Goal: Task Accomplishment & Management: Use online tool/utility

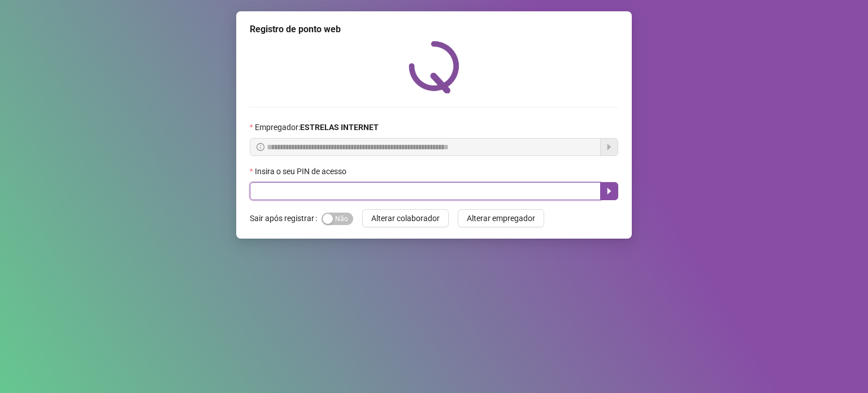
click at [476, 193] on input "text" at bounding box center [425, 191] width 351 height 18
type input "*****"
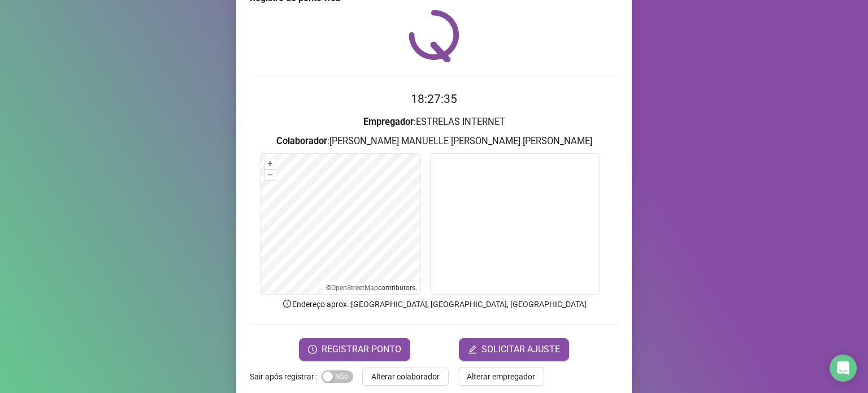
scroll to position [47, 0]
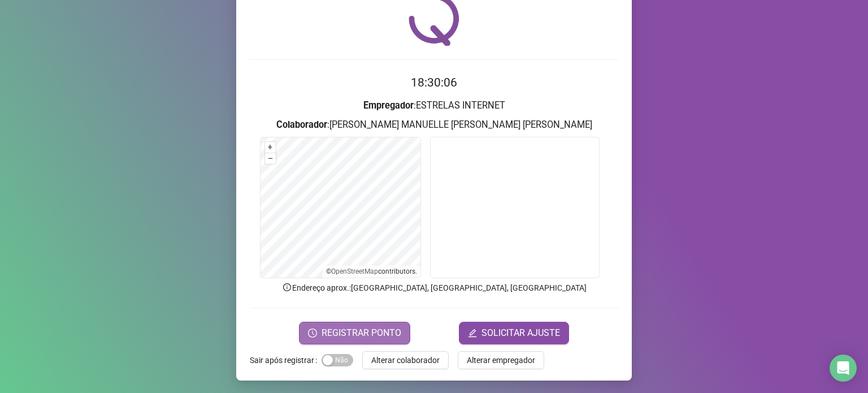
click at [371, 330] on span "REGISTRAR PONTO" at bounding box center [362, 333] width 80 height 14
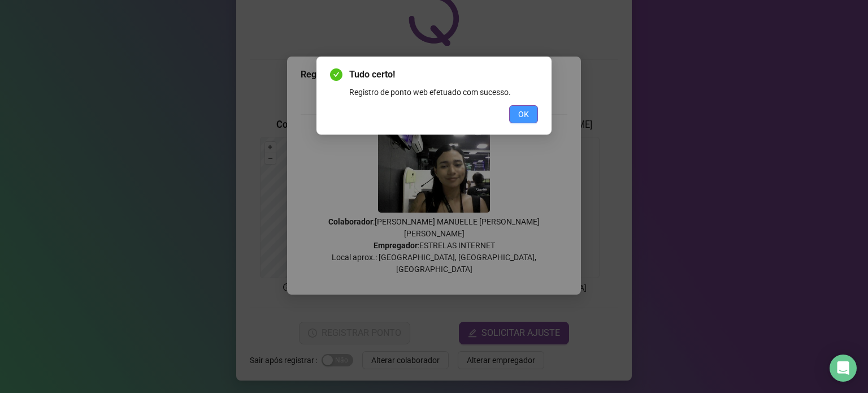
click at [511, 109] on button "OK" at bounding box center [523, 114] width 29 height 18
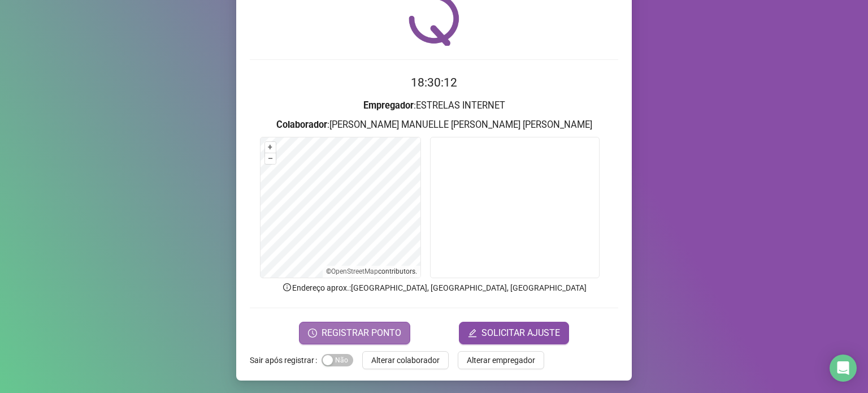
click at [380, 323] on button "REGISTRAR PONTO" at bounding box center [354, 333] width 111 height 23
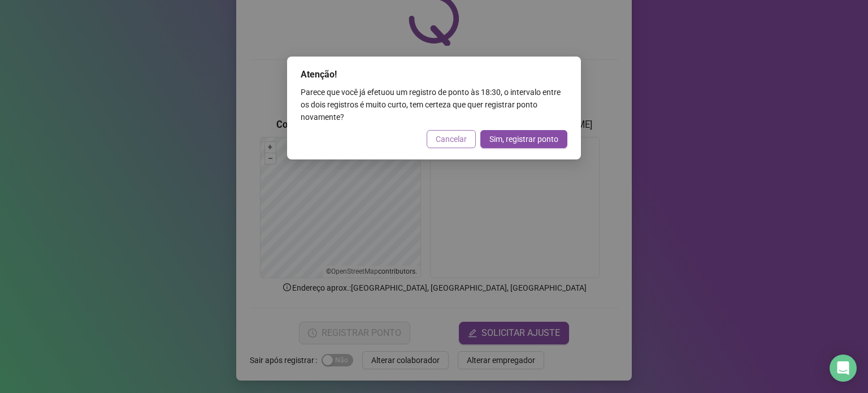
click at [448, 136] on span "Cancelar" at bounding box center [451, 139] width 31 height 12
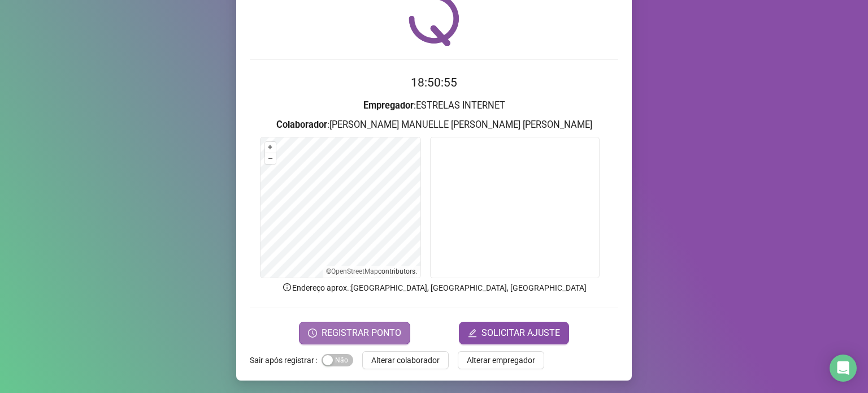
click at [389, 337] on span "REGISTRAR PONTO" at bounding box center [362, 333] width 80 height 14
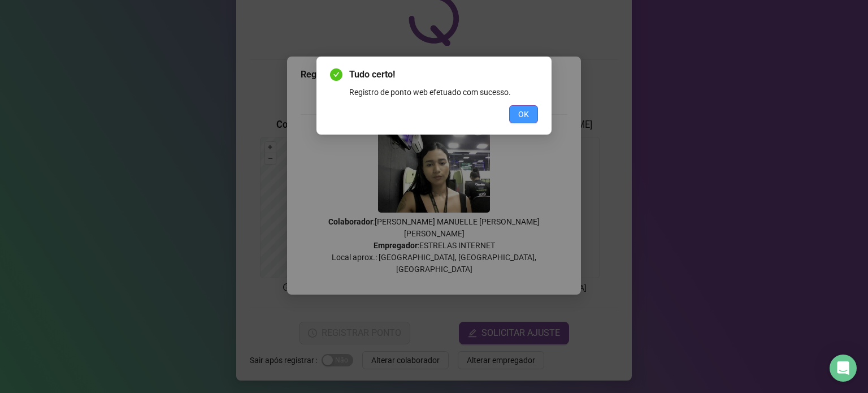
click at [521, 112] on span "OK" at bounding box center [523, 114] width 11 height 12
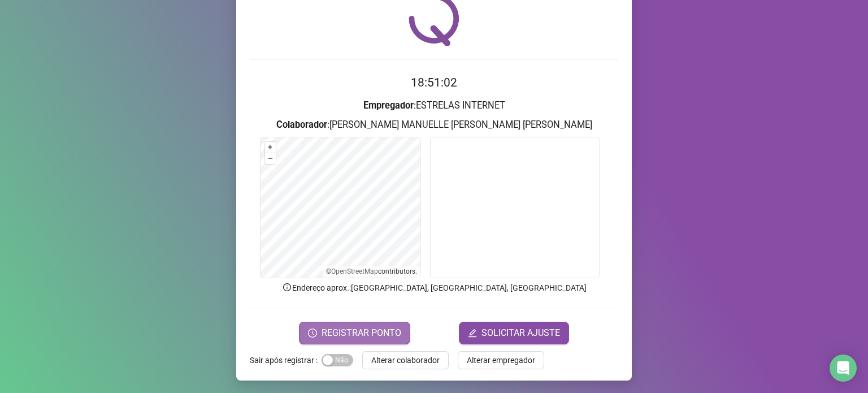
click at [379, 329] on span "REGISTRAR PONTO" at bounding box center [362, 333] width 80 height 14
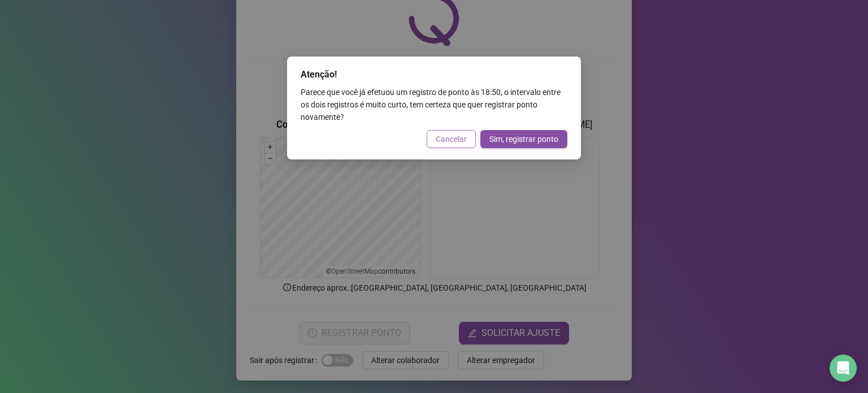
click at [447, 142] on span "Cancelar" at bounding box center [451, 139] width 31 height 12
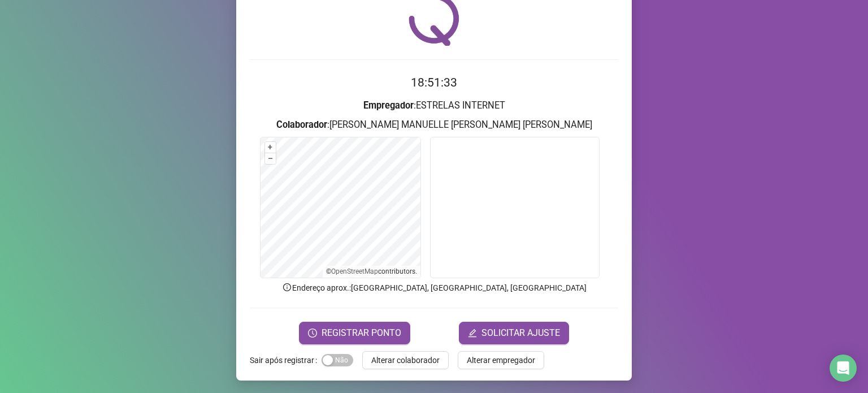
click at [31, 195] on div "Registro [PERSON_NAME] web 18:51:33 Empregador : ESTRELAS INTERNET Colaborador …" at bounding box center [434, 196] width 868 height 393
click at [361, 340] on button "REGISTRAR PONTO" at bounding box center [354, 333] width 111 height 23
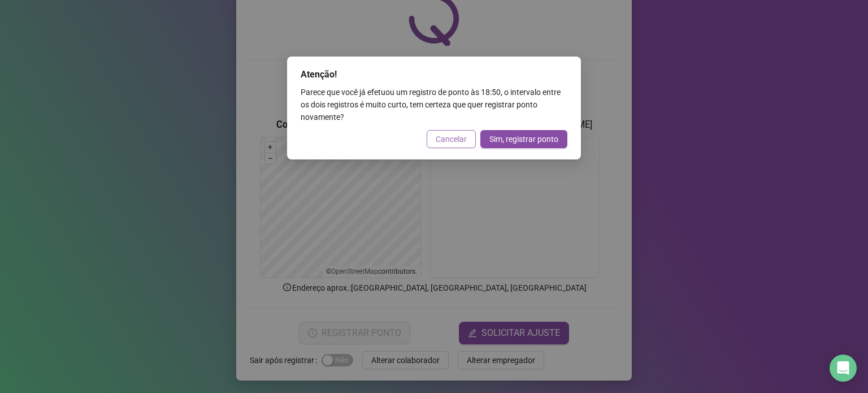
click at [450, 146] on button "Cancelar" at bounding box center [451, 139] width 49 height 18
